Goal: Transaction & Acquisition: Subscribe to service/newsletter

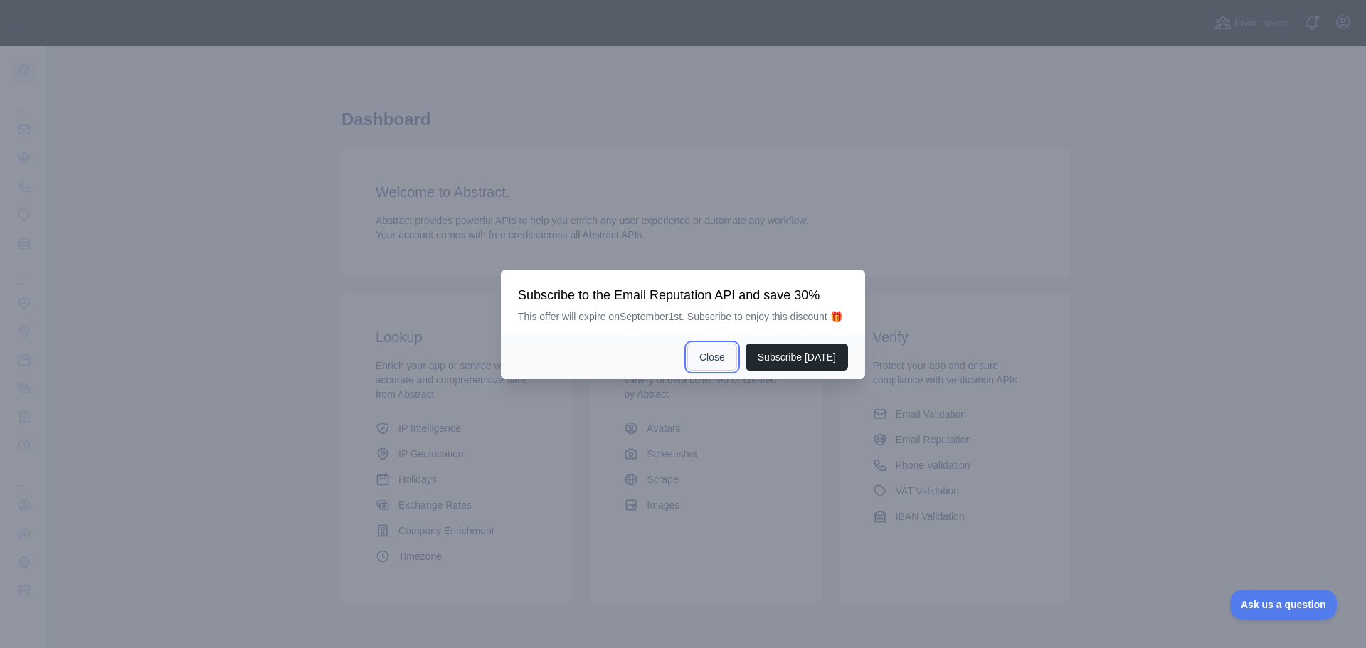
click at [721, 354] on button "Close" at bounding box center [712, 357] width 50 height 27
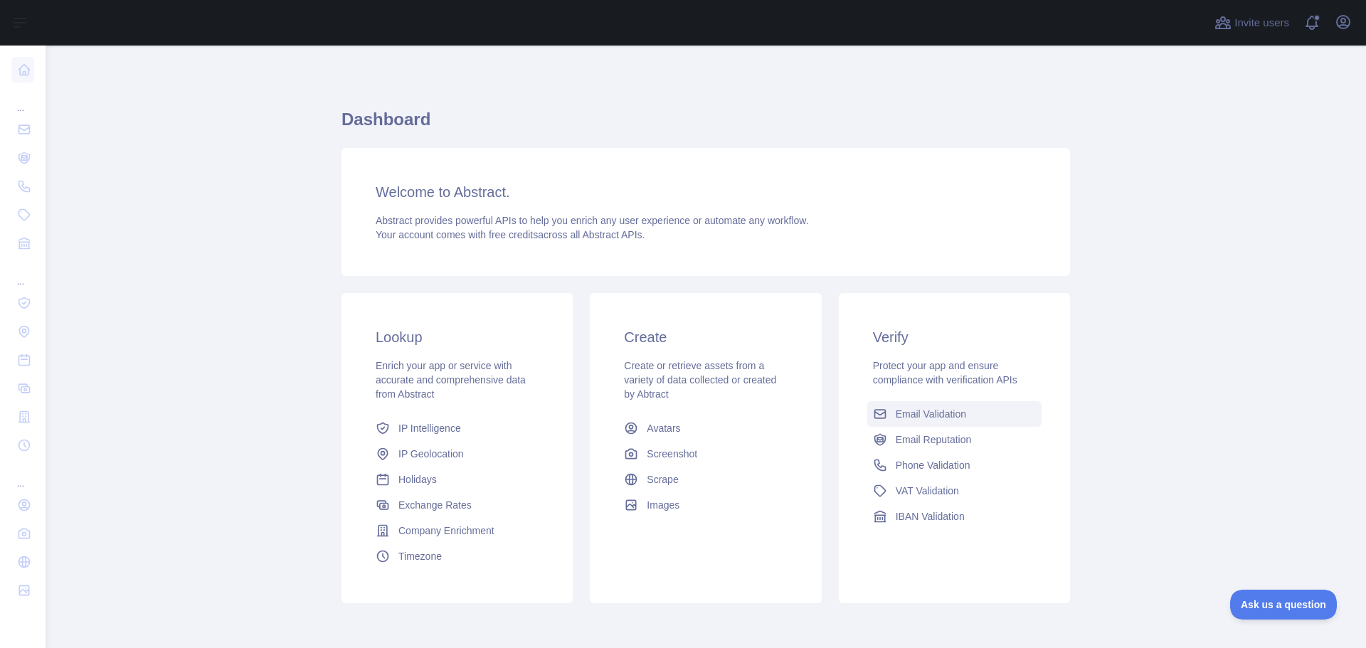
click at [916, 408] on span "Email Validation" at bounding box center [931, 414] width 70 height 14
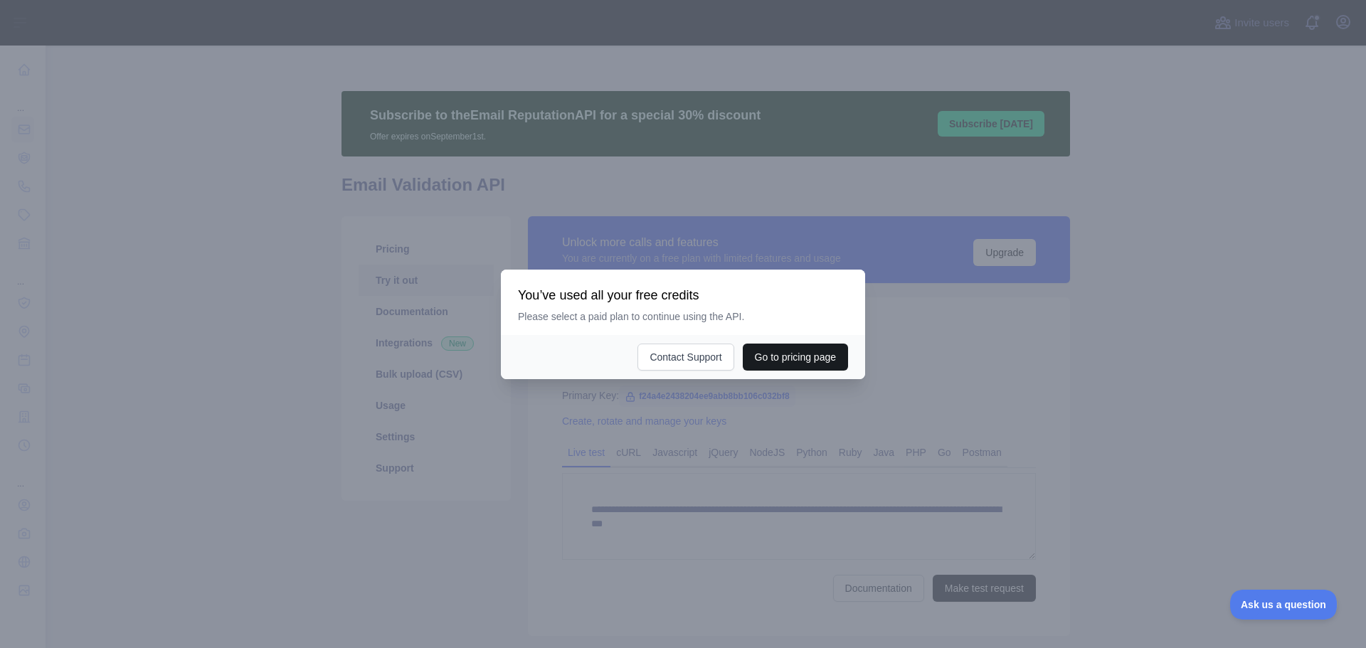
click at [759, 355] on button "Go to pricing page" at bounding box center [795, 357] width 105 height 27
